Goal: Transaction & Acquisition: Download file/media

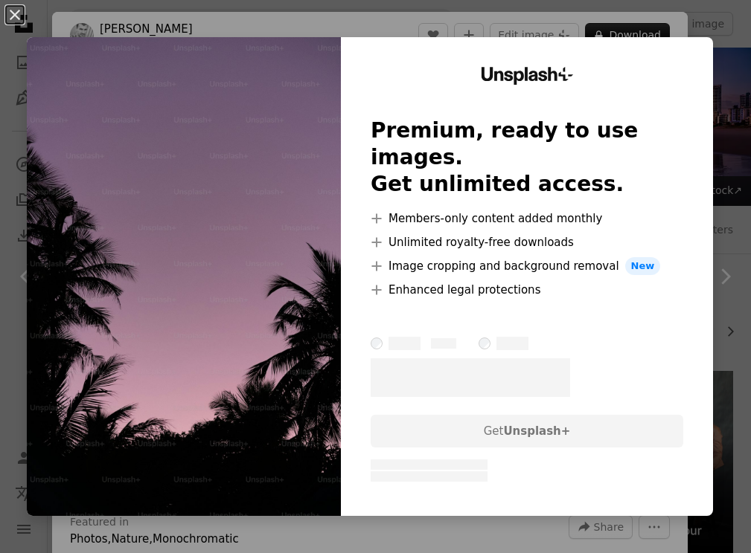
scroll to position [1011, 0]
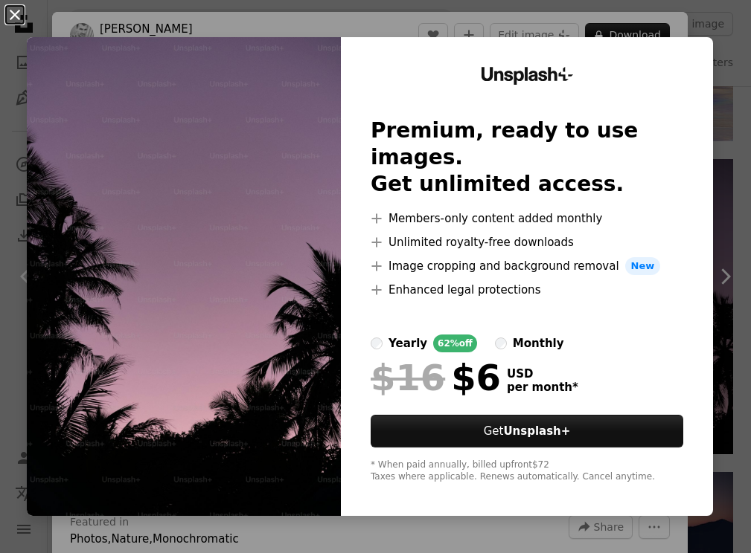
click at [15, 21] on button "An X shape" at bounding box center [15, 15] width 18 height 18
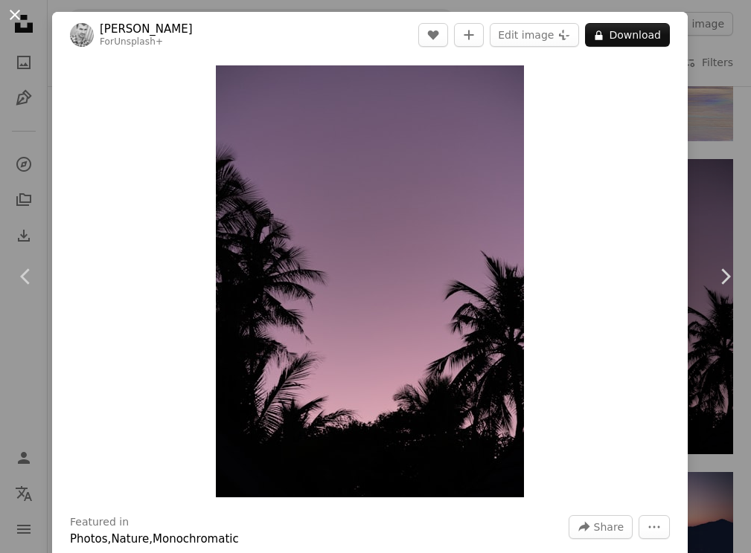
click at [13, 13] on button "An X shape" at bounding box center [15, 15] width 18 height 18
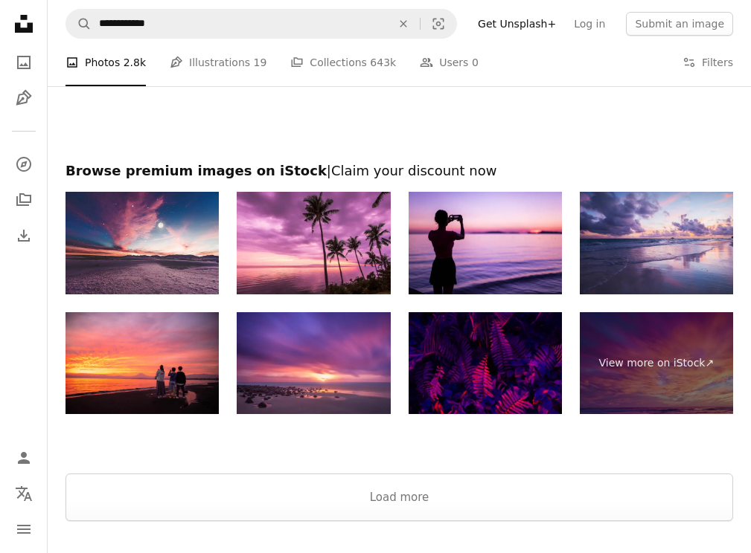
scroll to position [2250, 0]
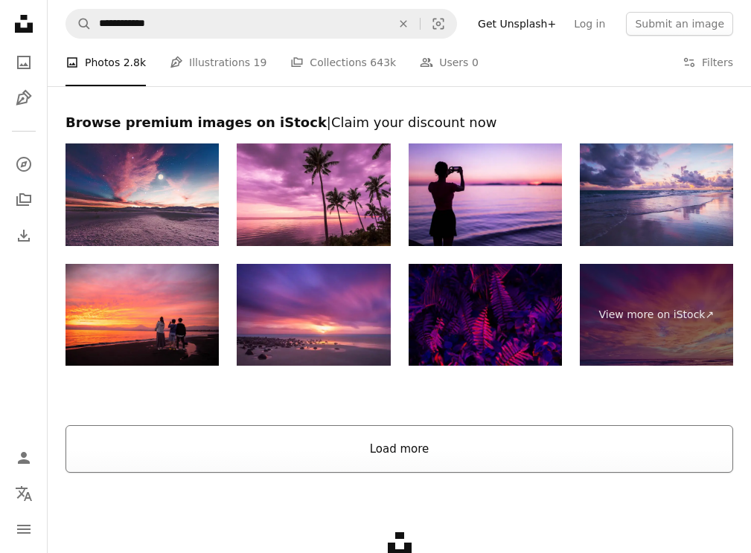
click at [346, 447] on button "Load more" at bounding box center [398, 449] width 667 height 48
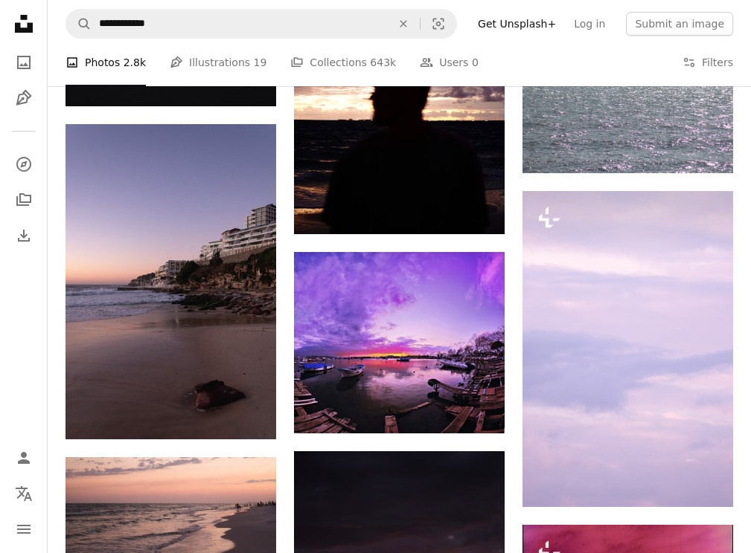
scroll to position [11485, 0]
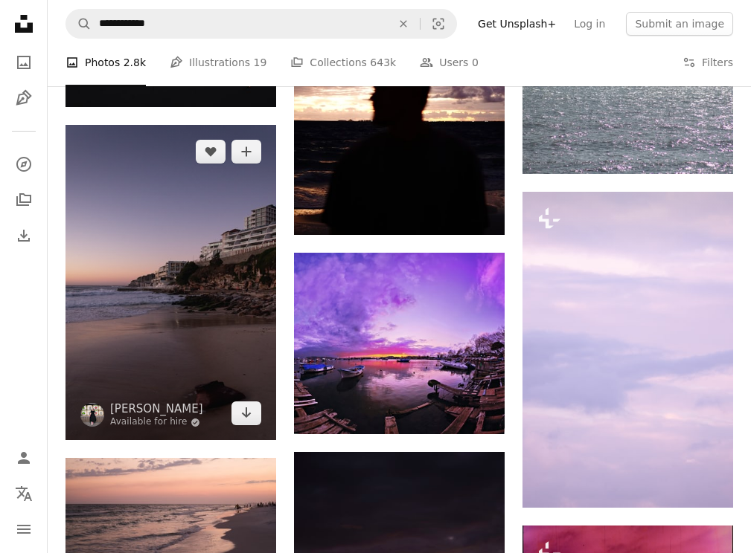
click at [229, 340] on img at bounding box center [170, 283] width 211 height 316
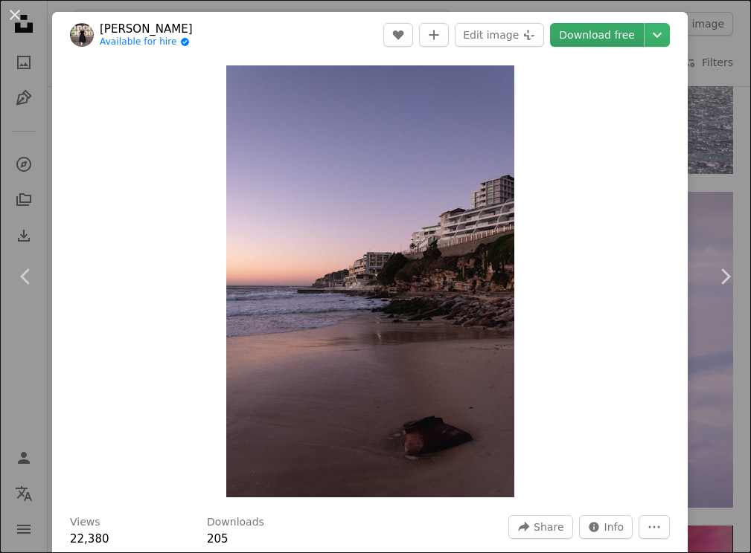
click at [614, 30] on link "Download free" at bounding box center [597, 35] width 94 height 24
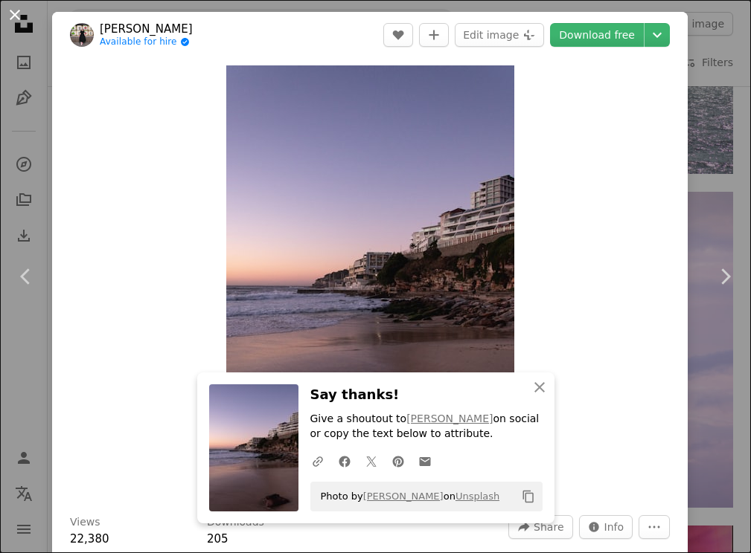
click at [18, 19] on button "An X shape" at bounding box center [15, 15] width 18 height 18
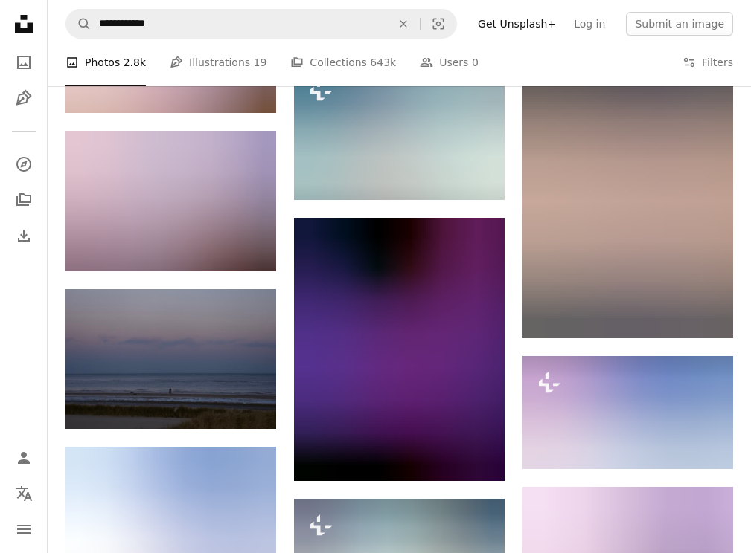
scroll to position [7089, 0]
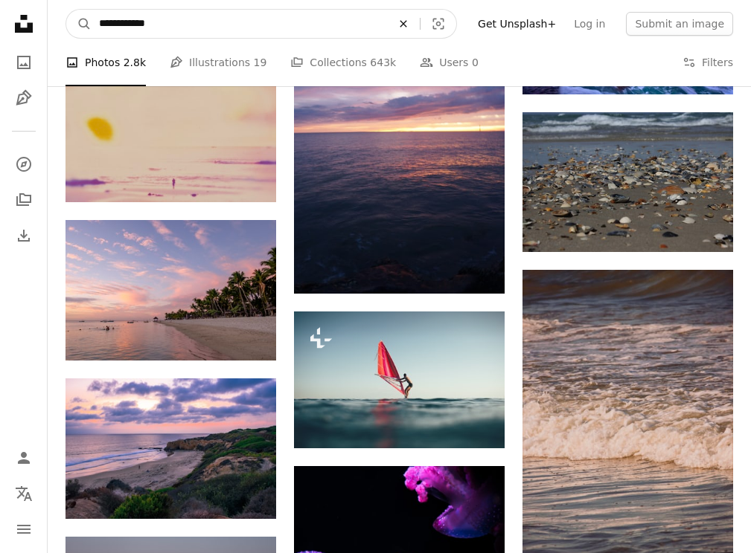
click at [420, 20] on icon "An X shape" at bounding box center [403, 24] width 33 height 12
type input "****"
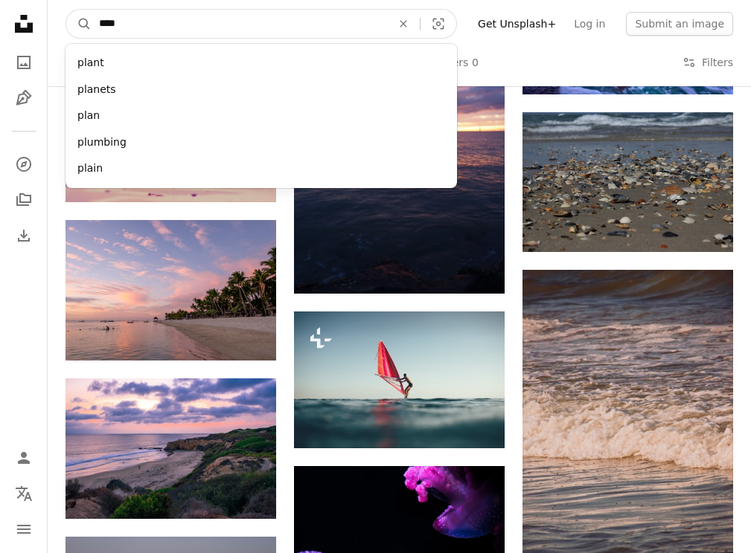
click button "A magnifying glass" at bounding box center [78, 24] width 25 height 28
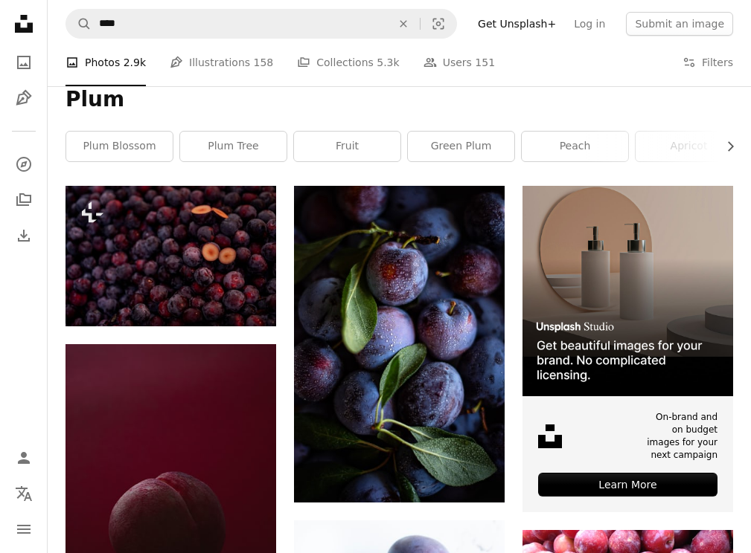
scroll to position [188, 0]
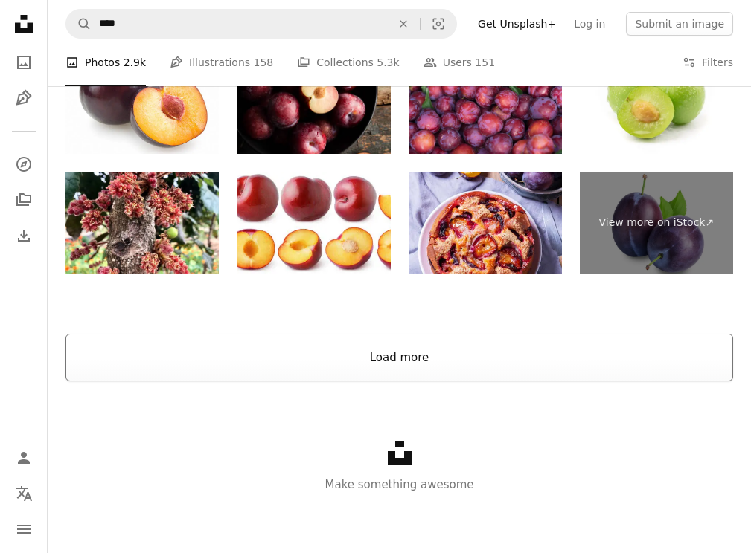
click at [342, 350] on button "Load more" at bounding box center [398, 358] width 667 height 48
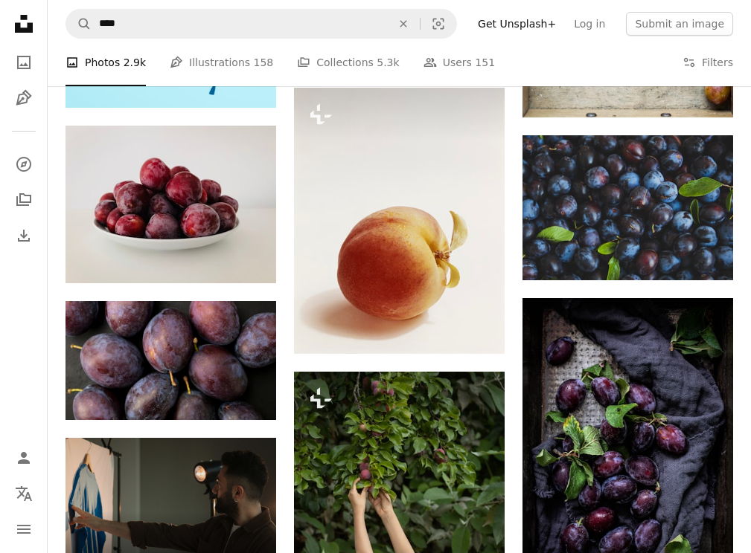
scroll to position [2466, 0]
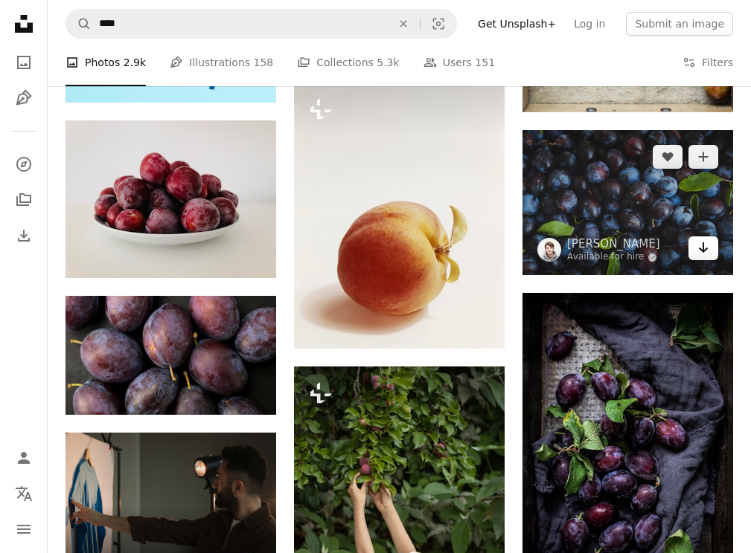
click at [706, 257] on icon "Arrow pointing down" at bounding box center [703, 248] width 12 height 18
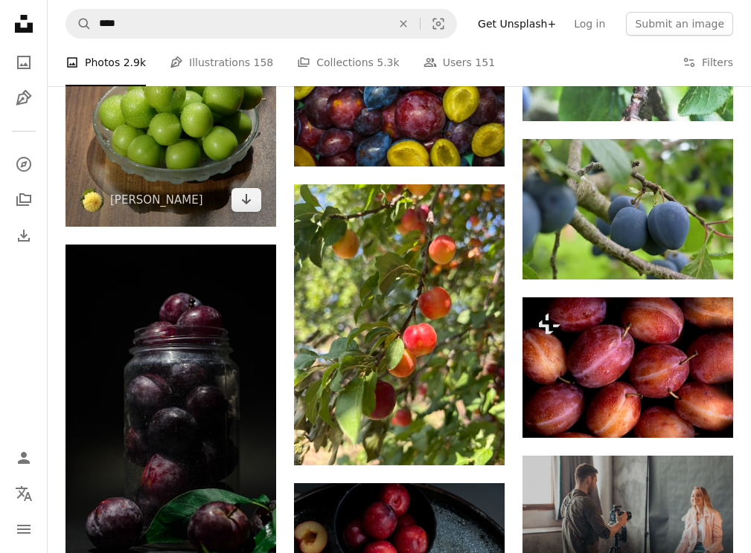
scroll to position [4981, 0]
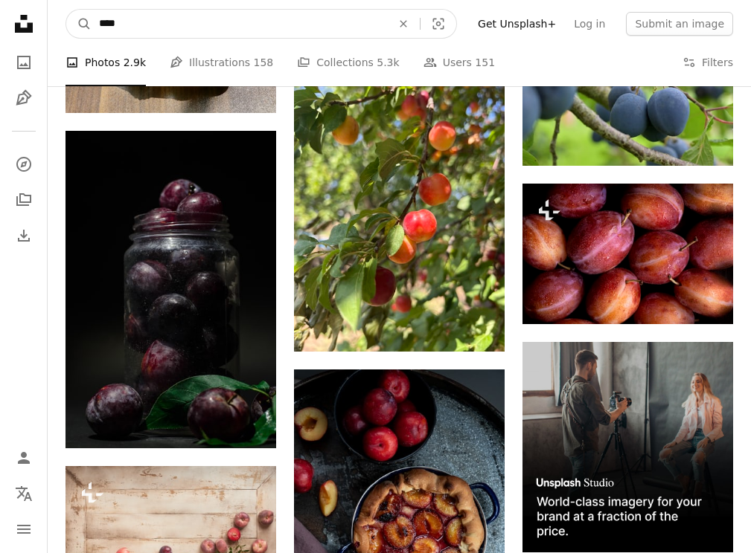
drag, startPoint x: 153, startPoint y: 26, endPoint x: 100, endPoint y: 26, distance: 52.8
click at [100, 26] on input "****" at bounding box center [238, 24] width 295 height 28
type input "**********"
click button "A magnifying glass" at bounding box center [78, 24] width 25 height 28
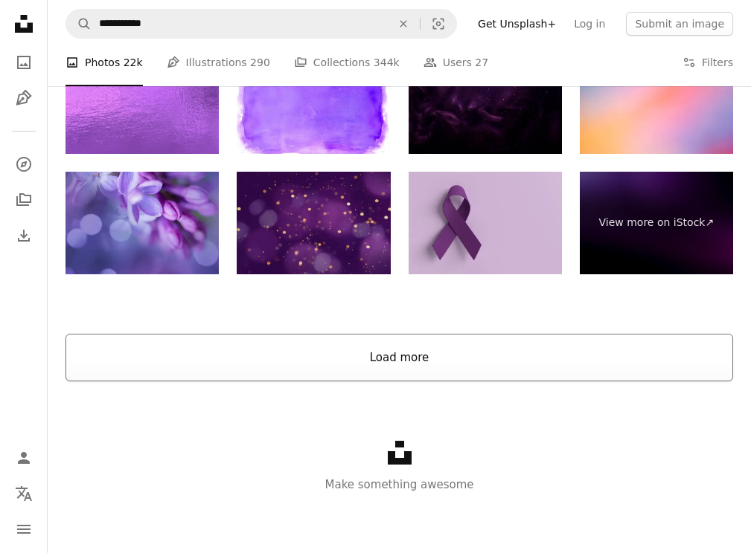
click at [325, 361] on button "Load more" at bounding box center [398, 358] width 667 height 48
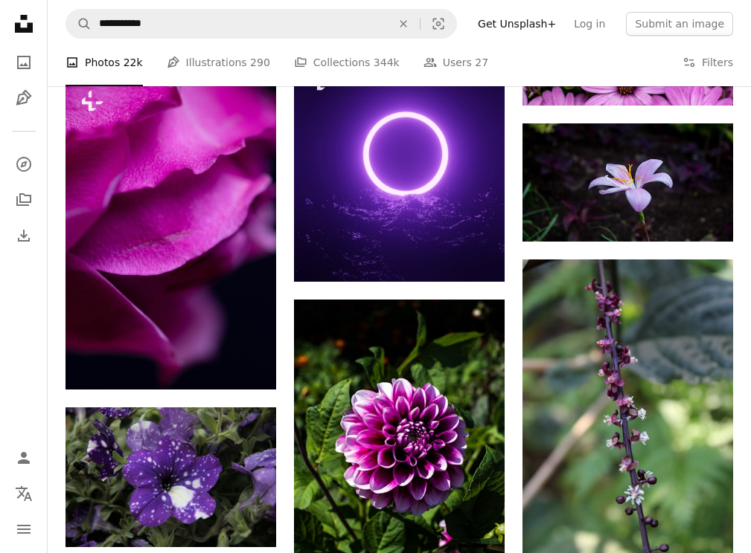
scroll to position [7964, 0]
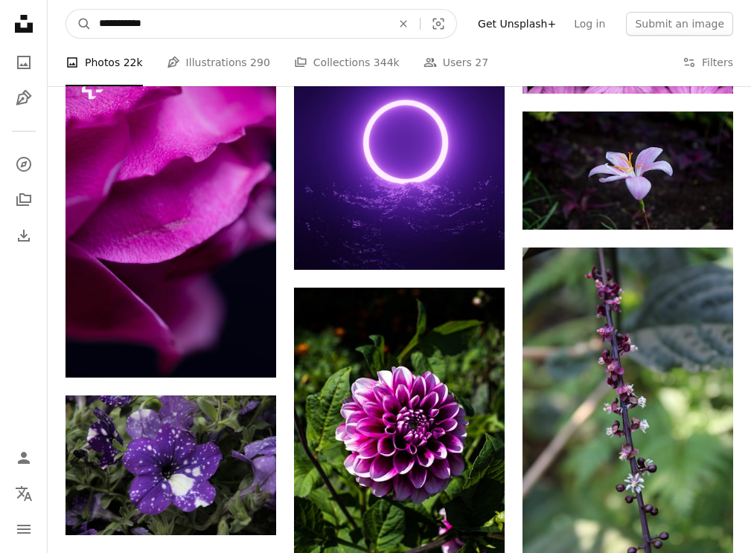
drag, startPoint x: 207, startPoint y: 29, endPoint x: 92, endPoint y: 24, distance: 114.7
click at [92, 24] on input "**********" at bounding box center [238, 24] width 295 height 28
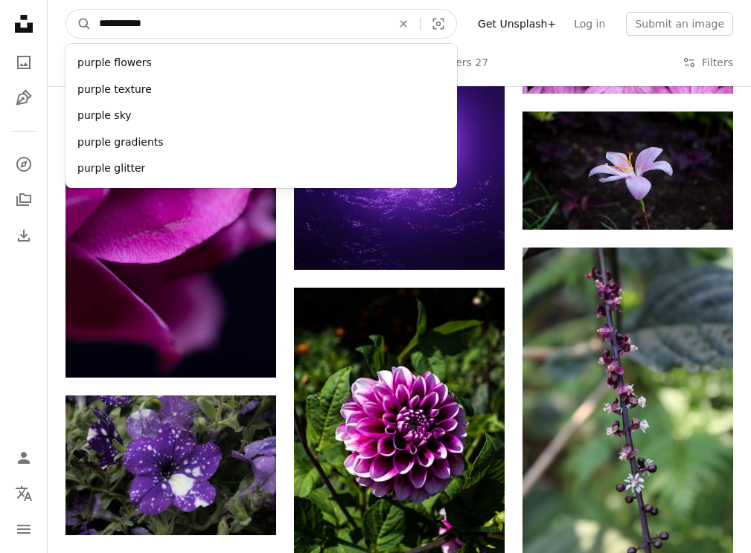
type input "**********"
click button "A magnifying glass" at bounding box center [78, 24] width 25 height 28
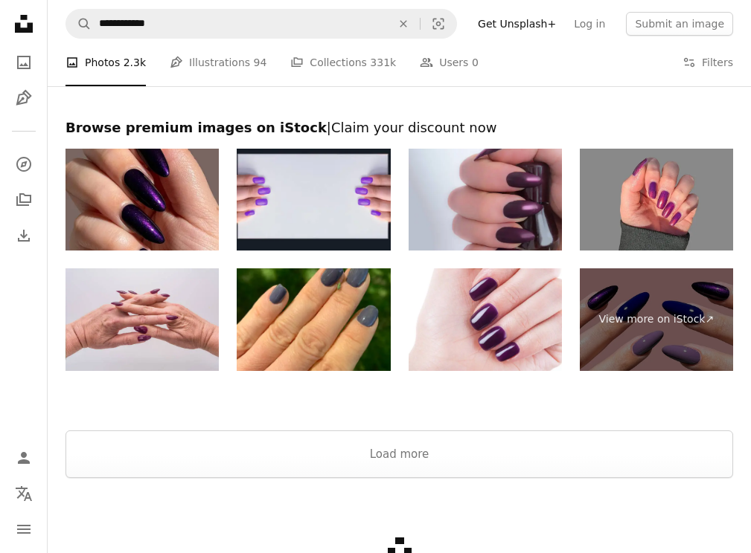
scroll to position [2456, 0]
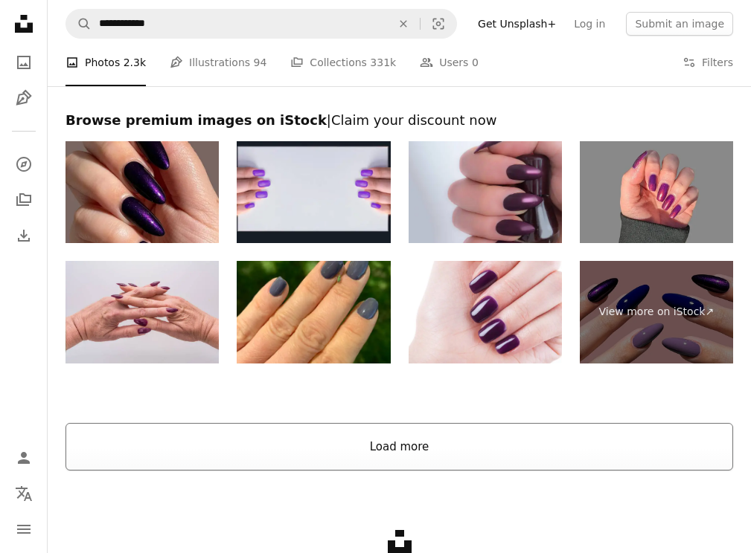
click at [393, 466] on button "Load more" at bounding box center [398, 447] width 667 height 48
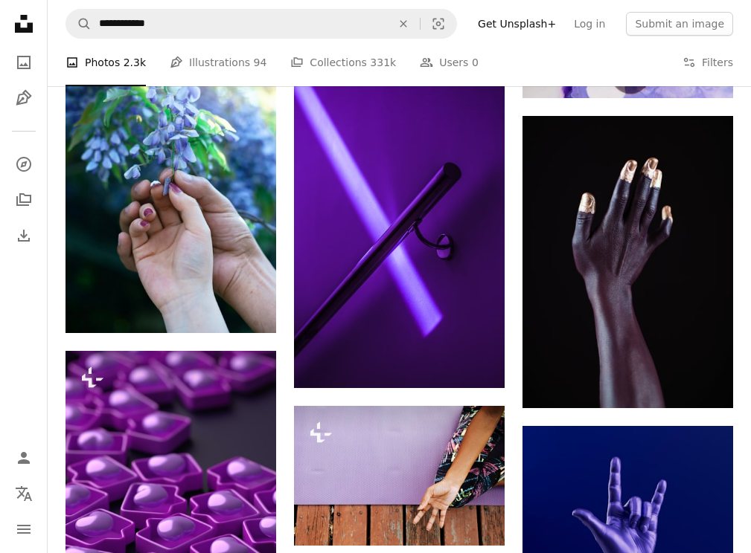
scroll to position [8459, 0]
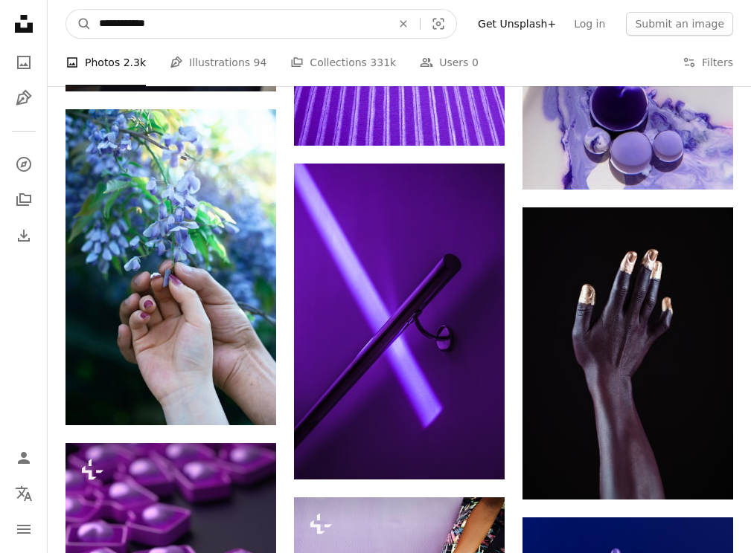
drag, startPoint x: 231, startPoint y: 12, endPoint x: 138, endPoint y: 13, distance: 93.0
click at [138, 13] on input "**********" at bounding box center [238, 24] width 295 height 28
drag, startPoint x: 183, startPoint y: 17, endPoint x: 132, endPoint y: 17, distance: 51.3
click at [132, 17] on input "**********" at bounding box center [238, 24] width 295 height 28
type input "**********"
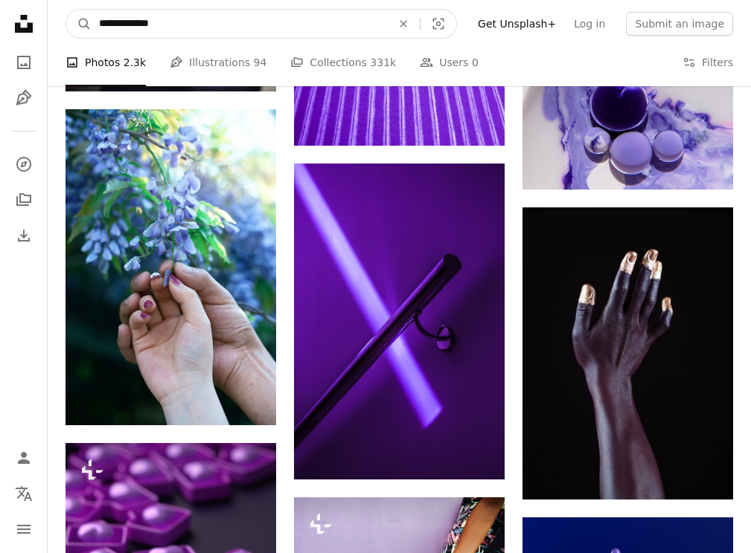
click button "A magnifying glass" at bounding box center [78, 24] width 25 height 28
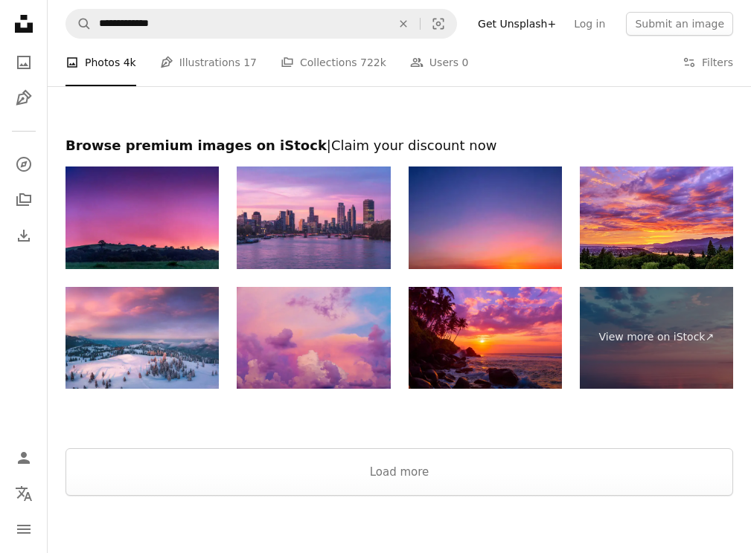
scroll to position [2066, 0]
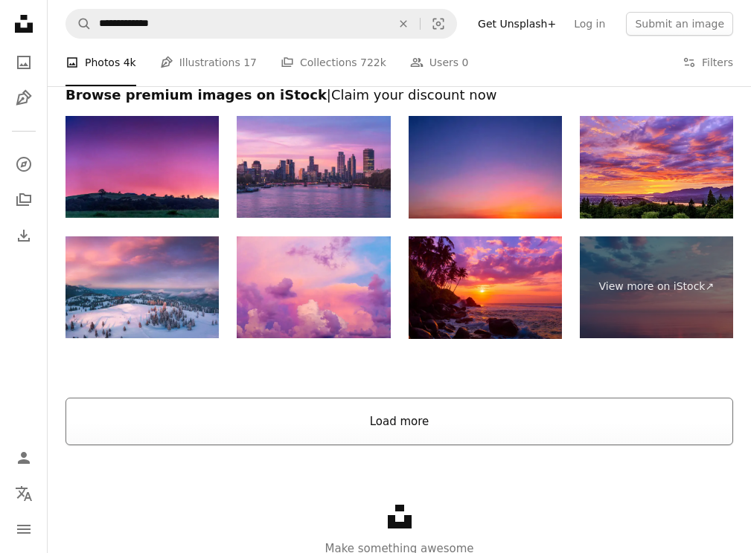
click at [376, 434] on button "Load more" at bounding box center [398, 422] width 667 height 48
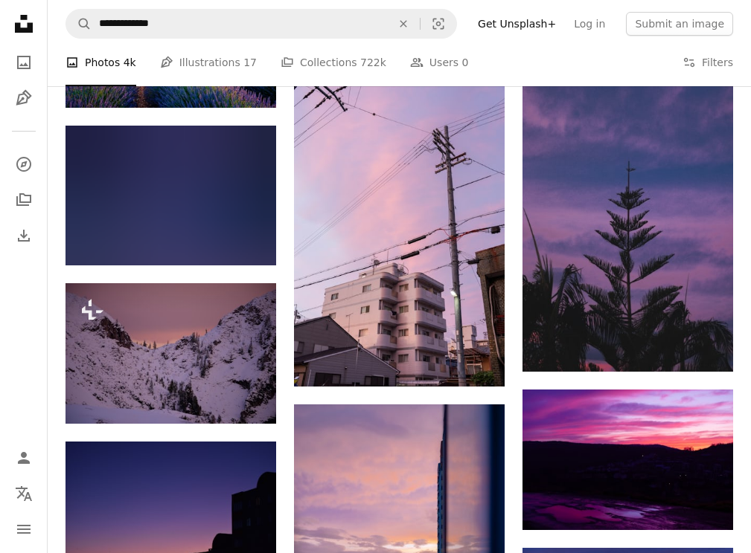
scroll to position [4517, 0]
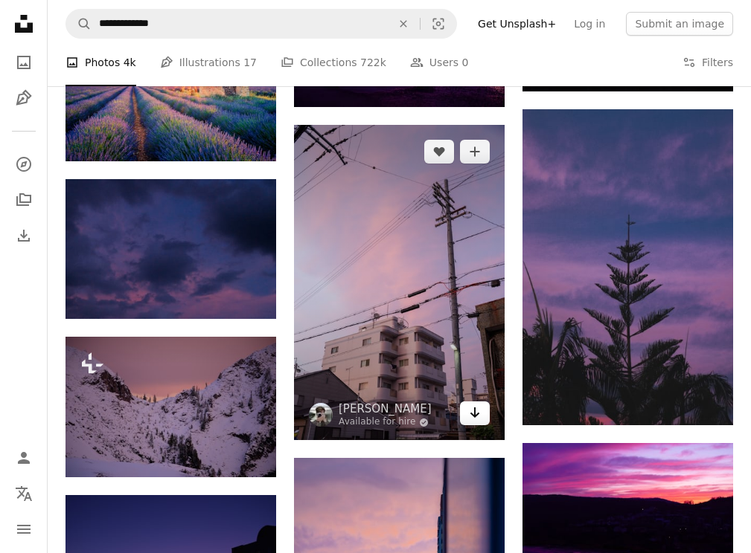
click at [482, 417] on link "Arrow pointing down" at bounding box center [475, 414] width 30 height 24
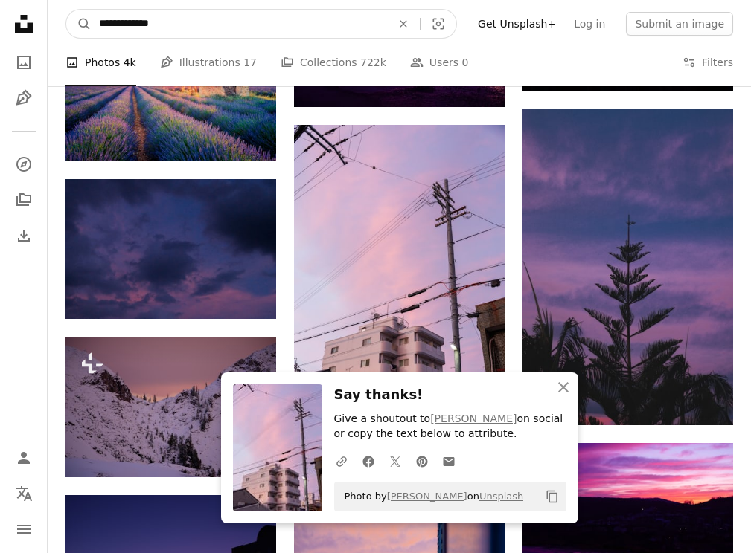
drag, startPoint x: 189, startPoint y: 24, endPoint x: 135, endPoint y: 22, distance: 54.3
click at [135, 22] on input "**********" at bounding box center [238, 24] width 295 height 28
type input "**********"
click at [66, 10] on button "A magnifying glass" at bounding box center [78, 24] width 25 height 28
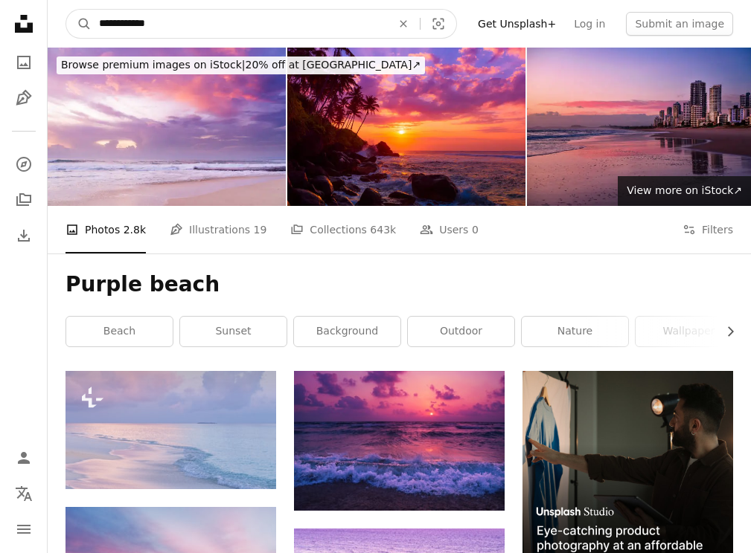
drag, startPoint x: 187, startPoint y: 22, endPoint x: 132, endPoint y: 19, distance: 54.3
click at [132, 19] on input "**********" at bounding box center [238, 24] width 295 height 28
type input "**********"
click button "A magnifying glass" at bounding box center [78, 24] width 25 height 28
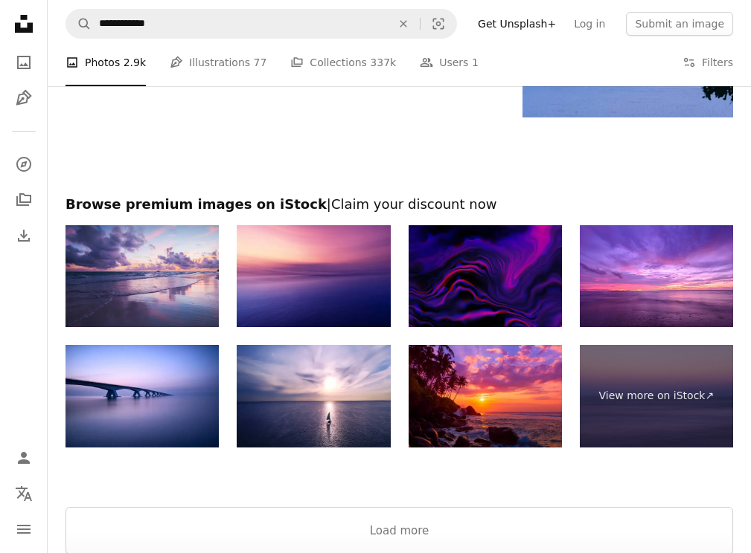
scroll to position [1855, 0]
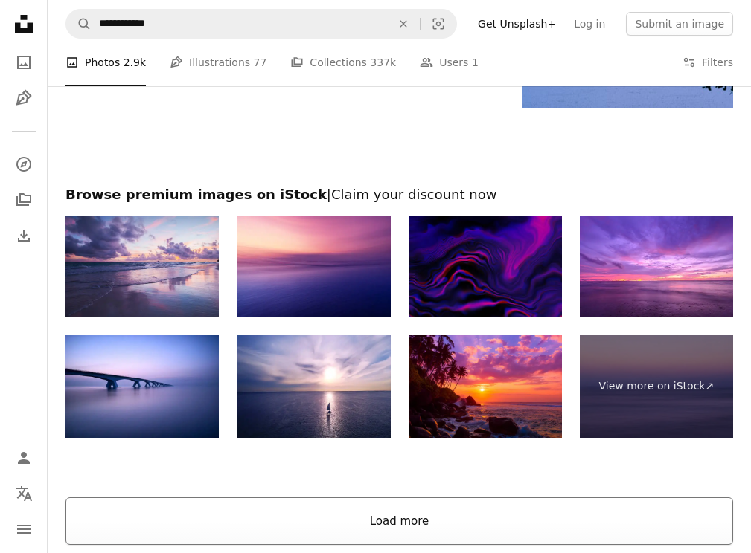
click at [370, 533] on button "Load more" at bounding box center [398, 522] width 667 height 48
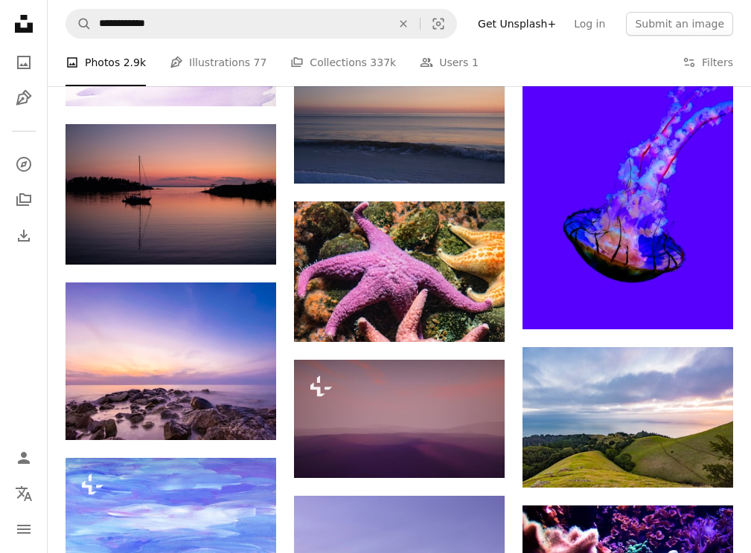
scroll to position [12135, 0]
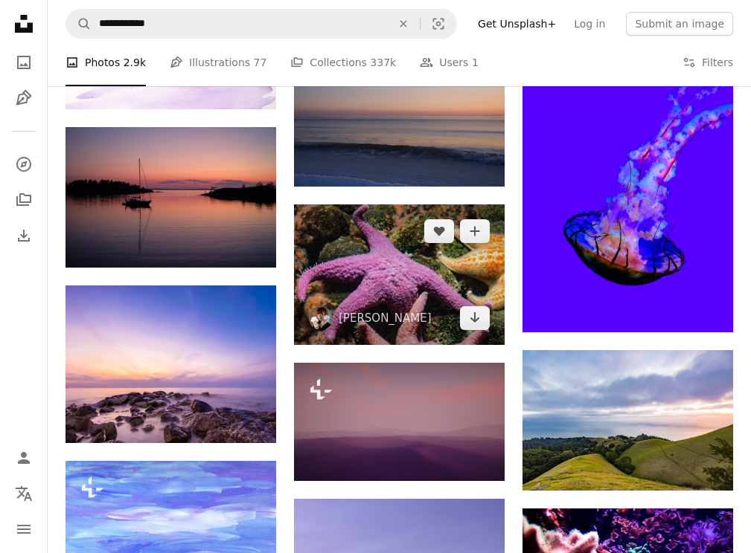
click at [420, 296] on img at bounding box center [399, 275] width 211 height 141
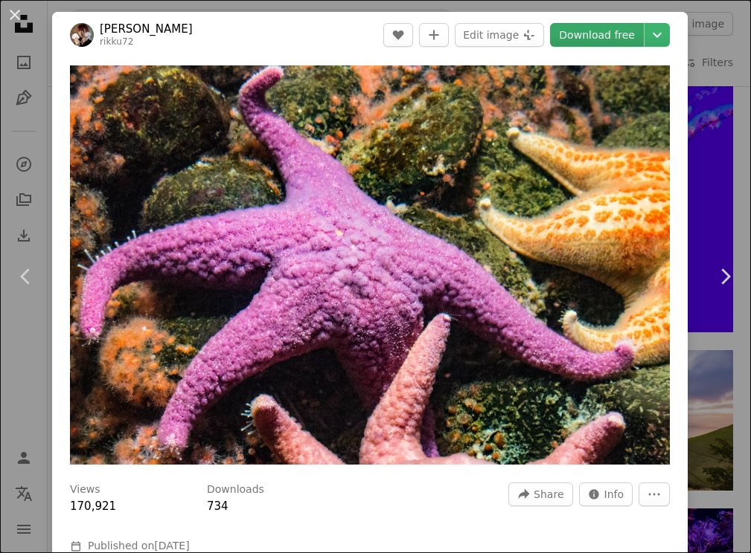
click at [605, 36] on link "Download free" at bounding box center [597, 35] width 94 height 24
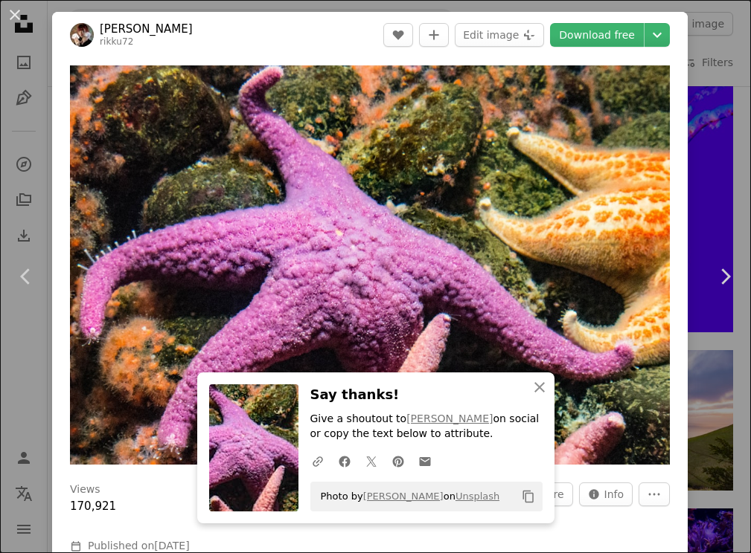
click at [16, 18] on button "An X shape" at bounding box center [15, 15] width 18 height 18
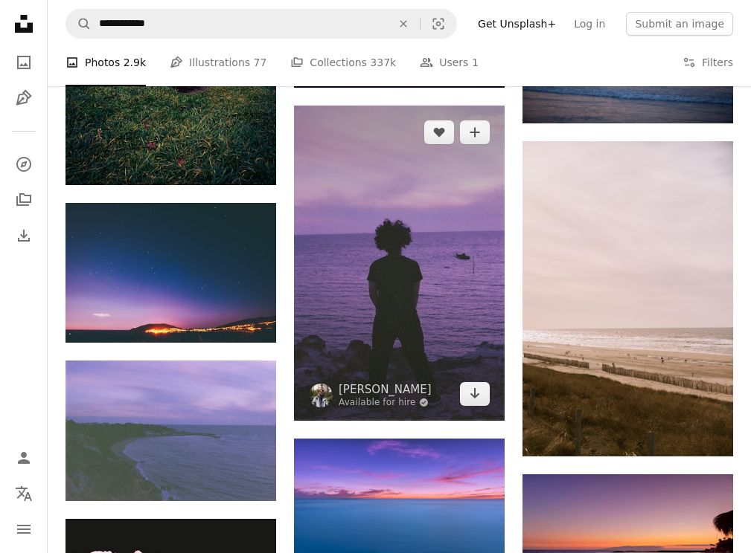
scroll to position [14606, 0]
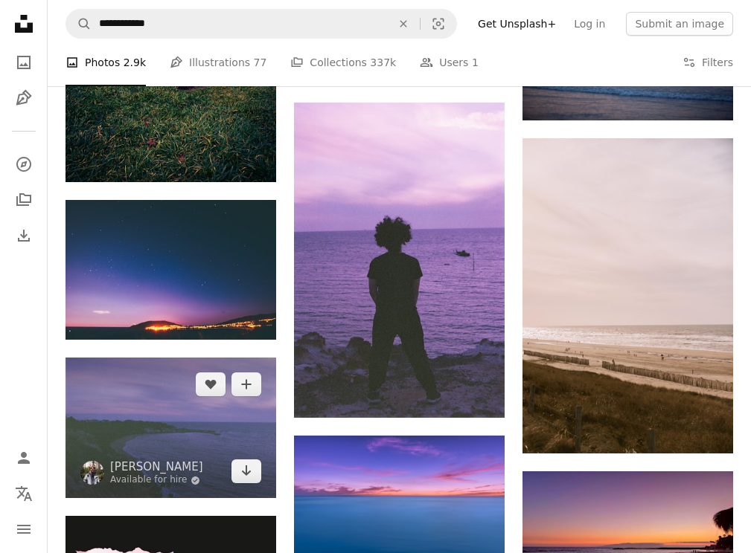
click at [202, 437] on img at bounding box center [170, 428] width 211 height 141
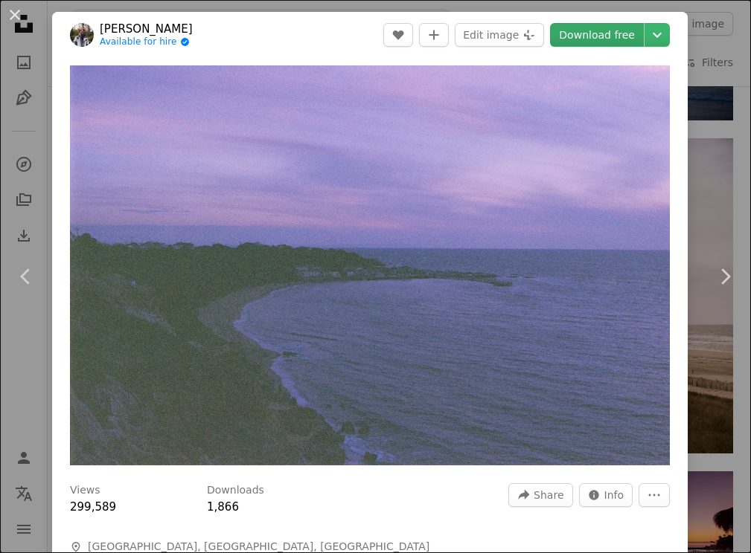
click at [602, 39] on link "Download free" at bounding box center [597, 35] width 94 height 24
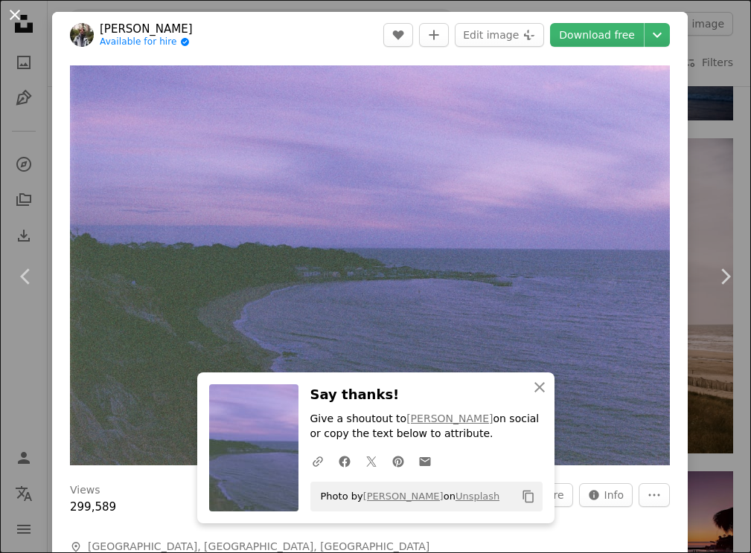
click at [6, 16] on button "An X shape" at bounding box center [15, 15] width 18 height 18
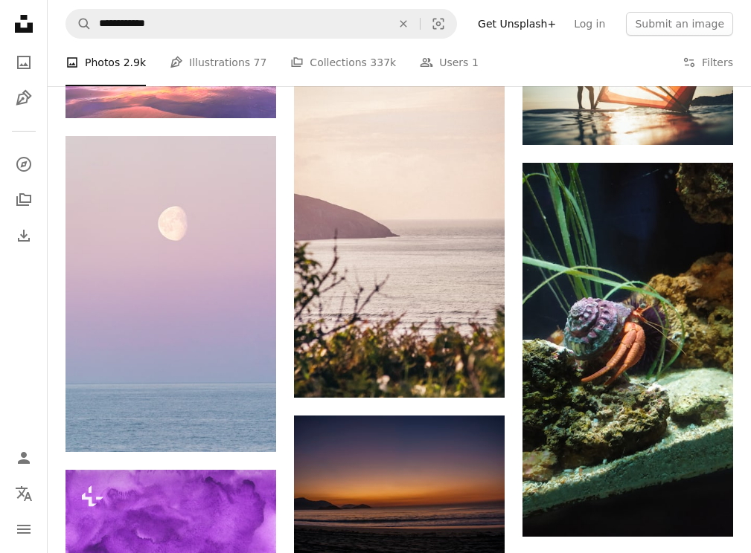
scroll to position [9943, 0]
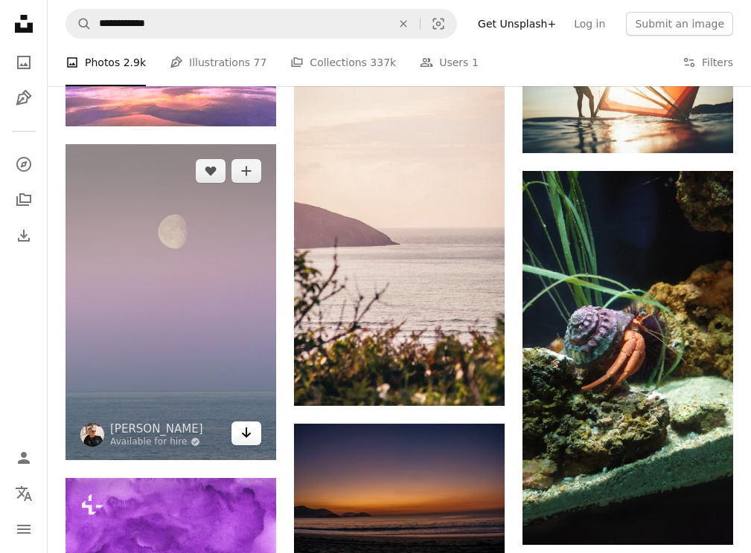
click at [238, 446] on link "Arrow pointing down" at bounding box center [246, 434] width 30 height 24
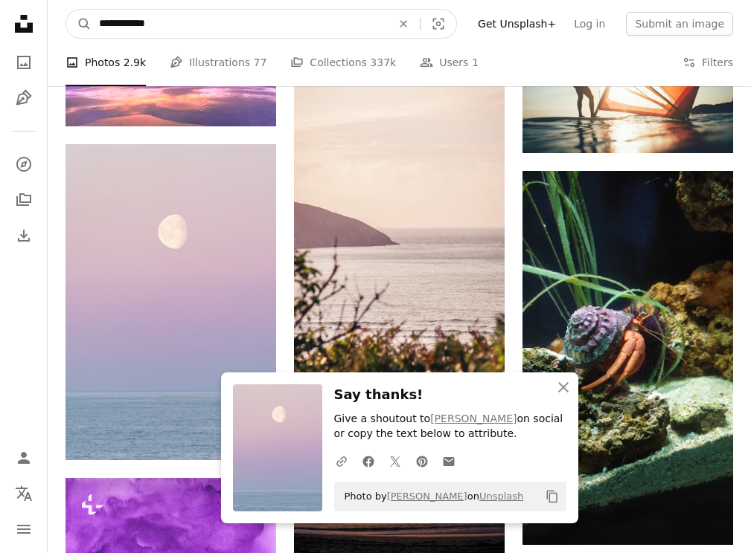
drag, startPoint x: 199, startPoint y: 26, endPoint x: 30, endPoint y: 23, distance: 168.1
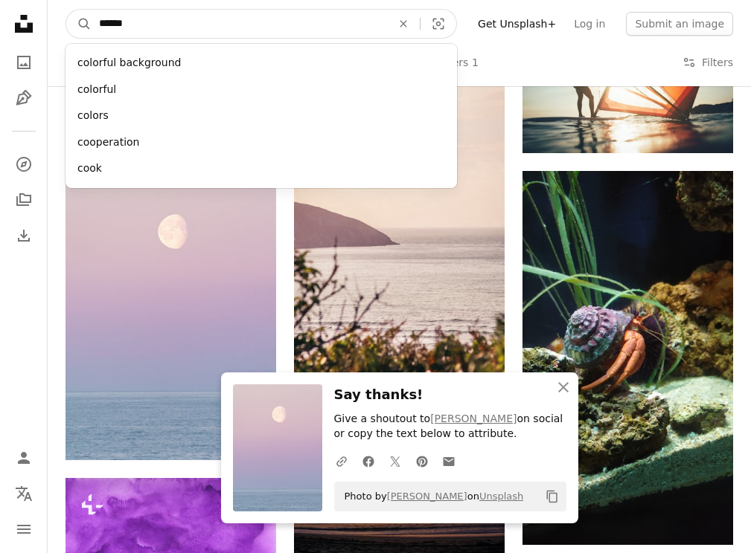
type input "*******"
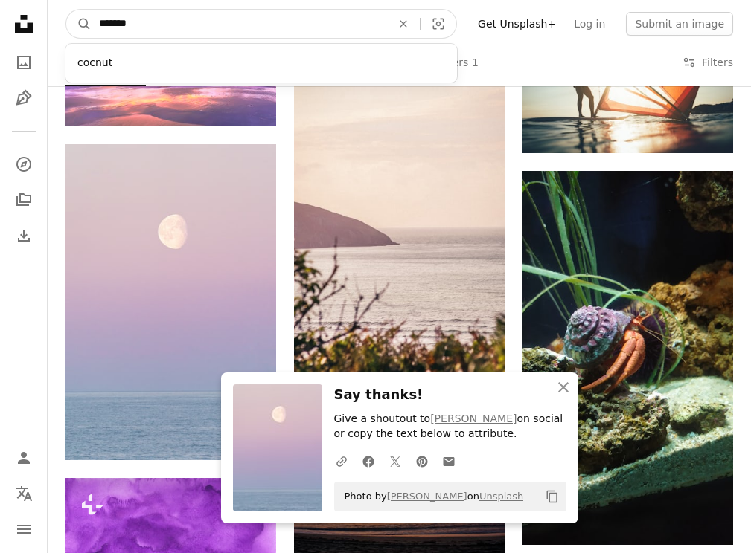
click button "A magnifying glass" at bounding box center [78, 24] width 25 height 28
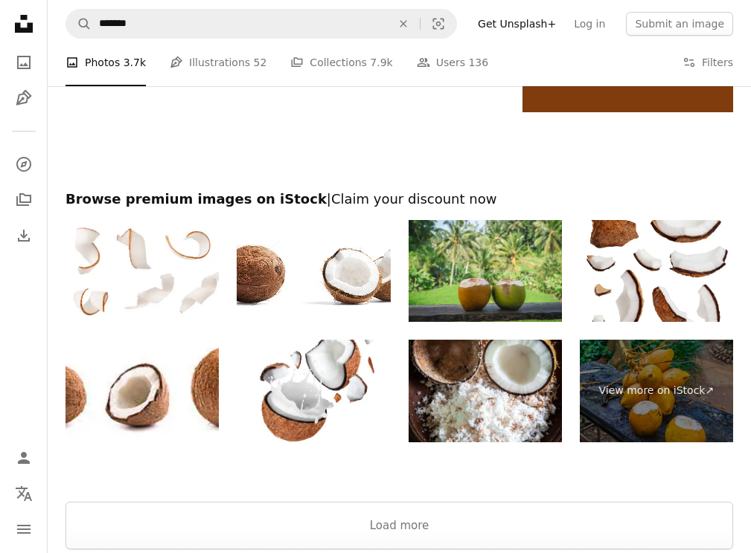
scroll to position [2303, 0]
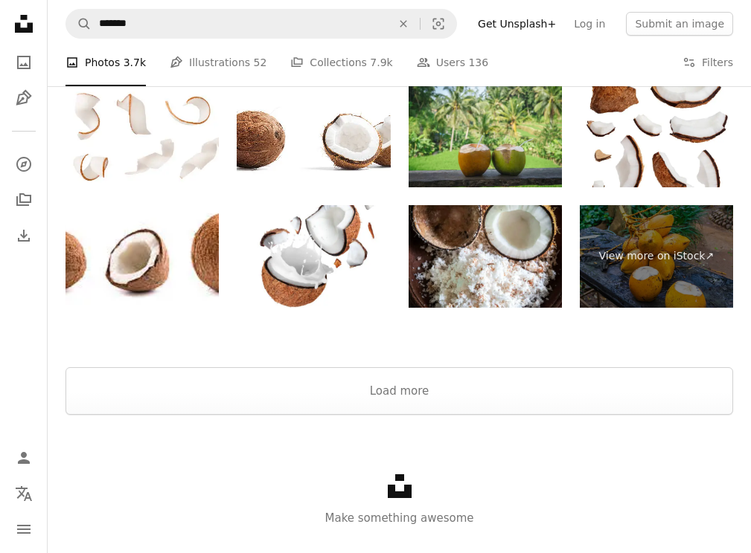
click at [364, 432] on div "Unsplash logo Make something awesome" at bounding box center [399, 501] width 703 height 172
click at [362, 399] on button "Load more" at bounding box center [398, 391] width 667 height 48
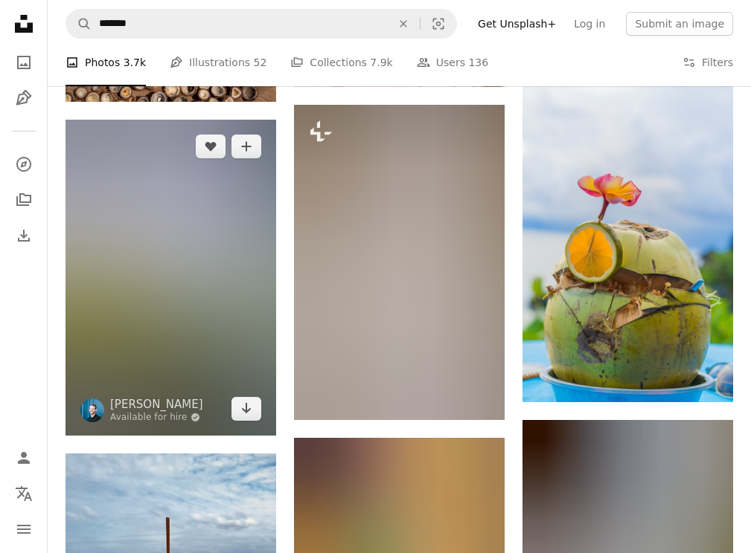
scroll to position [12031, 0]
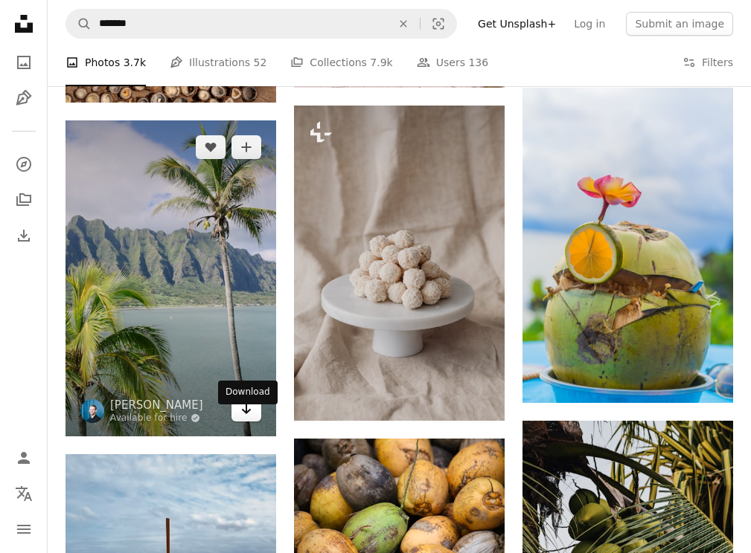
click at [242, 418] on icon "Arrow pointing down" at bounding box center [246, 409] width 12 height 18
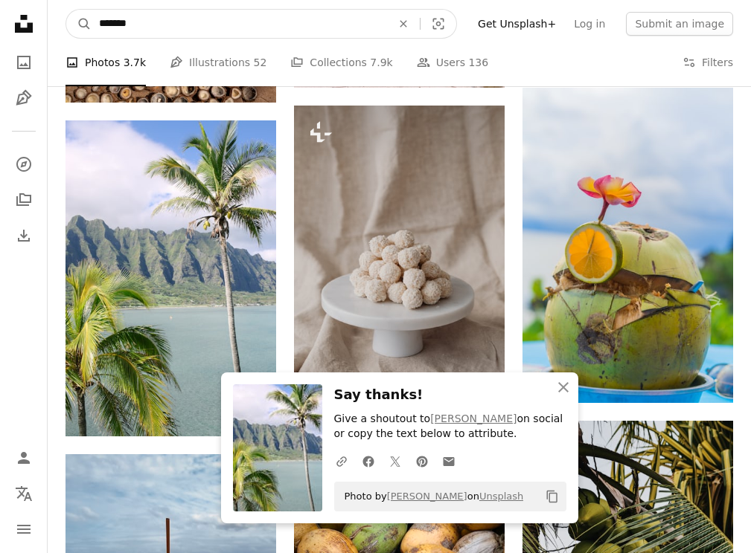
click at [278, 31] on input "*******" at bounding box center [238, 24] width 295 height 28
click at [418, 19] on icon "An X shape" at bounding box center [403, 24] width 33 height 12
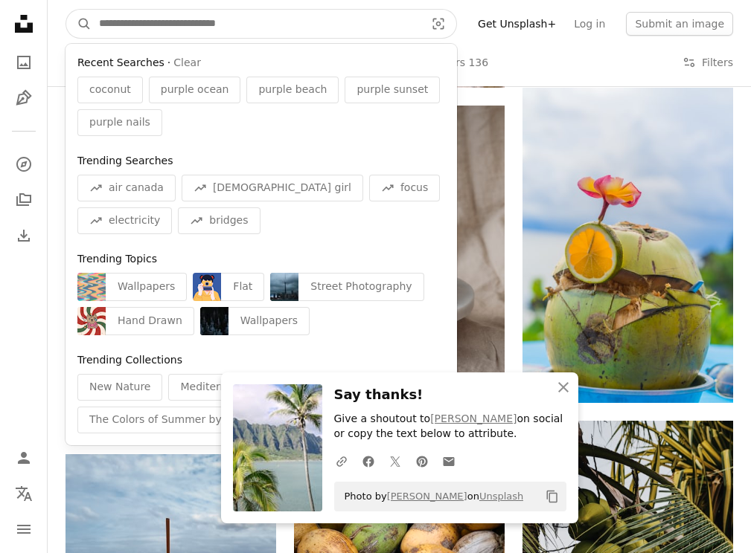
type input "*"
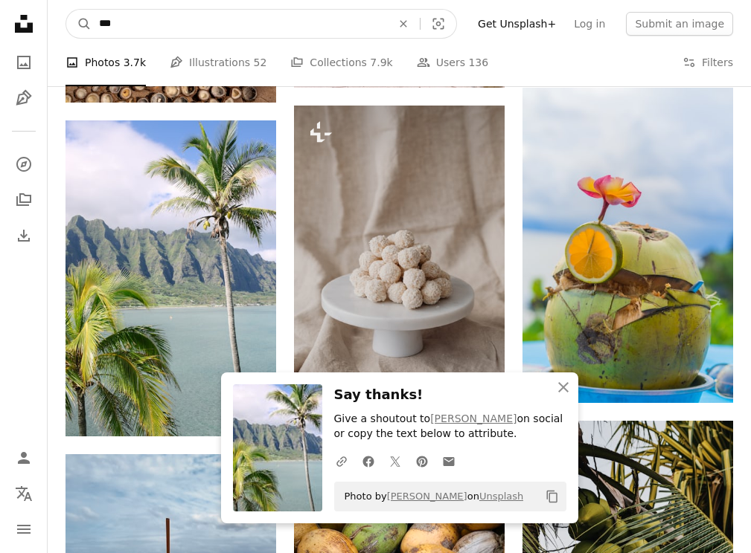
type input "****"
click button "A magnifying glass" at bounding box center [78, 24] width 25 height 28
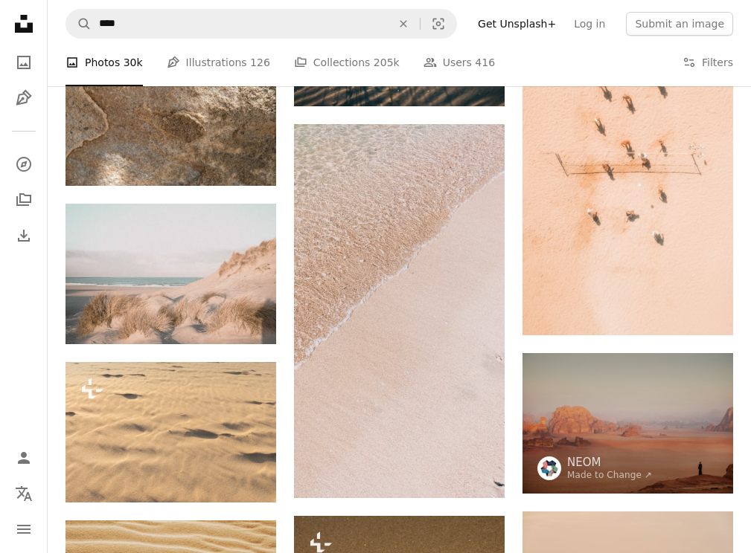
scroll to position [4287, 0]
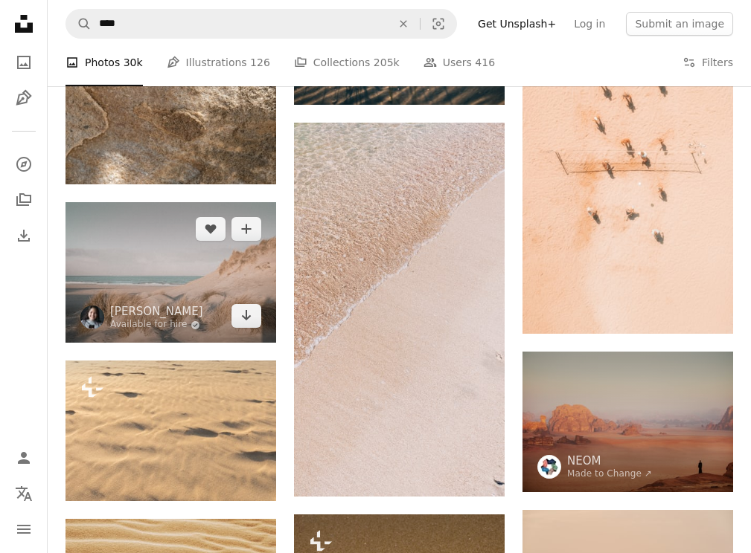
click at [202, 283] on img at bounding box center [170, 272] width 211 height 141
